Goal: Navigation & Orientation: Find specific page/section

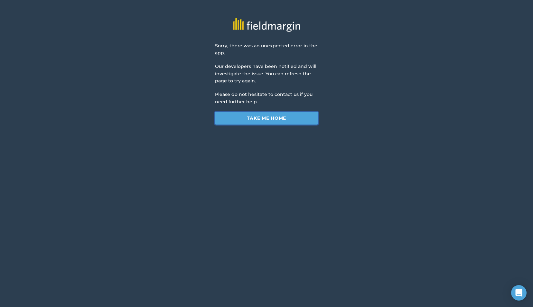
click at [276, 119] on link "Take me home" at bounding box center [266, 118] width 103 height 13
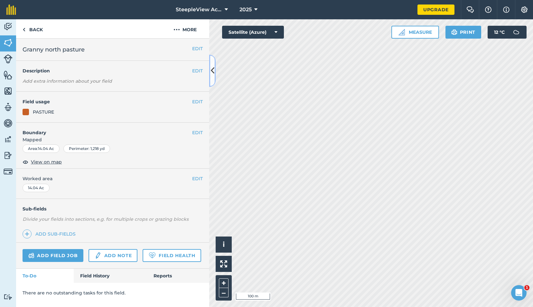
click at [213, 66] on icon at bounding box center [213, 70] width 4 height 11
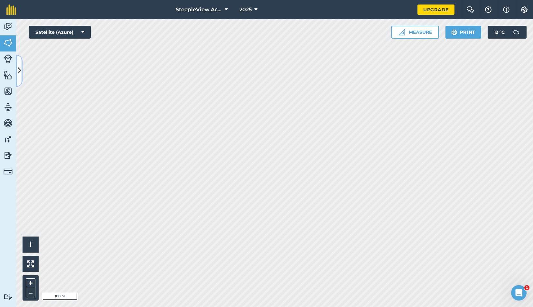
click at [18, 70] on icon at bounding box center [20, 70] width 4 height 11
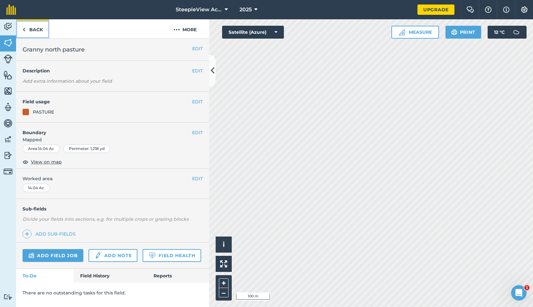
click at [41, 28] on link "Back" at bounding box center [32, 28] width 33 height 19
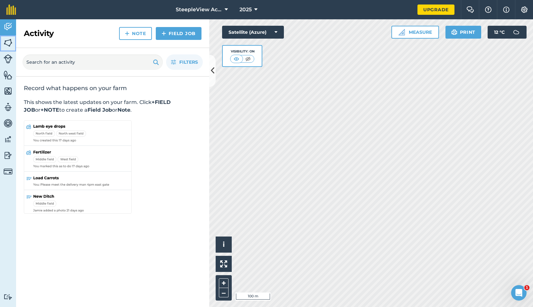
click at [10, 45] on img at bounding box center [8, 43] width 9 height 10
